Goal: Information Seeking & Learning: Learn about a topic

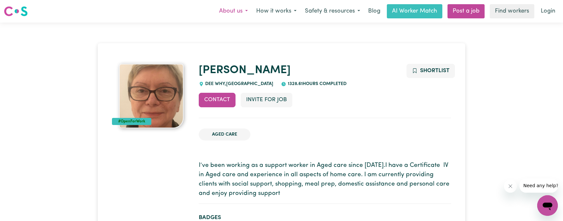
click at [233, 11] on button "About us" at bounding box center [233, 12] width 37 height 14
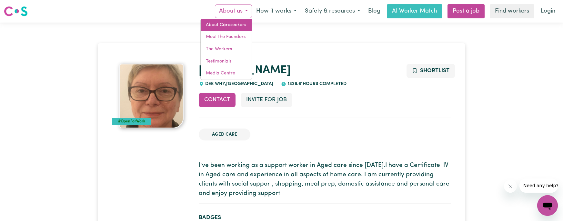
click at [240, 25] on link "About Careseekers" at bounding box center [226, 25] width 51 height 12
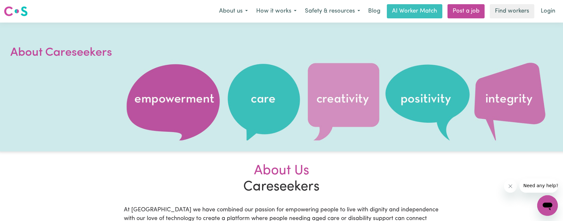
click at [489, 104] on div at bounding box center [281, 87] width 563 height 129
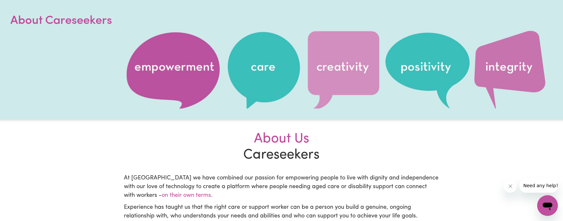
scroll to position [91, 0]
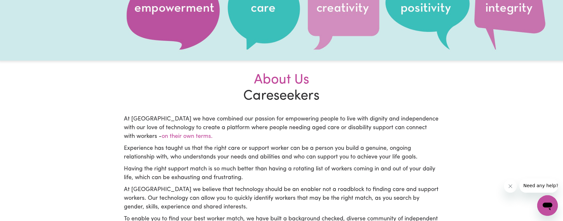
drag, startPoint x: 240, startPoint y: 117, endPoint x: 282, endPoint y: 135, distance: 46.0
click at [282, 135] on p "At [GEOGRAPHIC_DATA] we have combined our passion for empowering people to live…" at bounding box center [281, 128] width 315 height 26
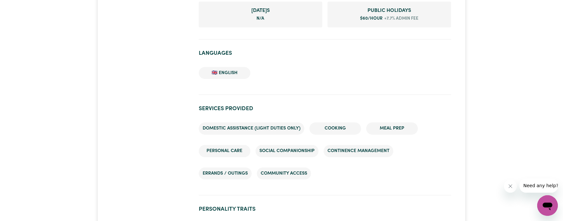
scroll to position [491, 0]
